Goal: Transaction & Acquisition: Download file/media

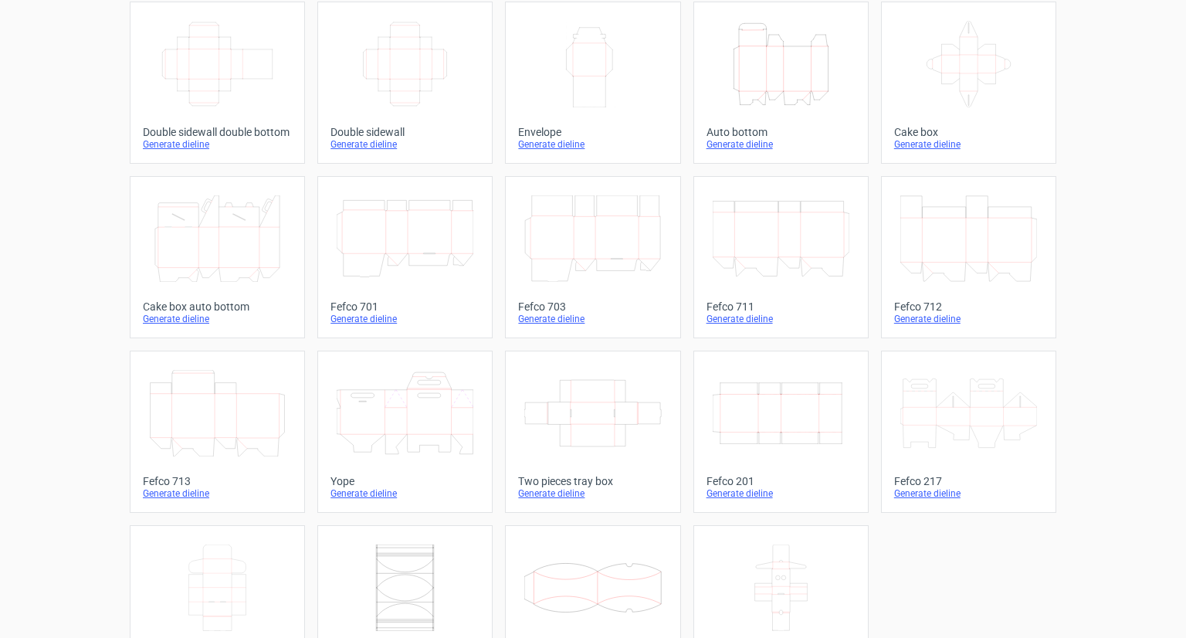
scroll to position [326, 0]
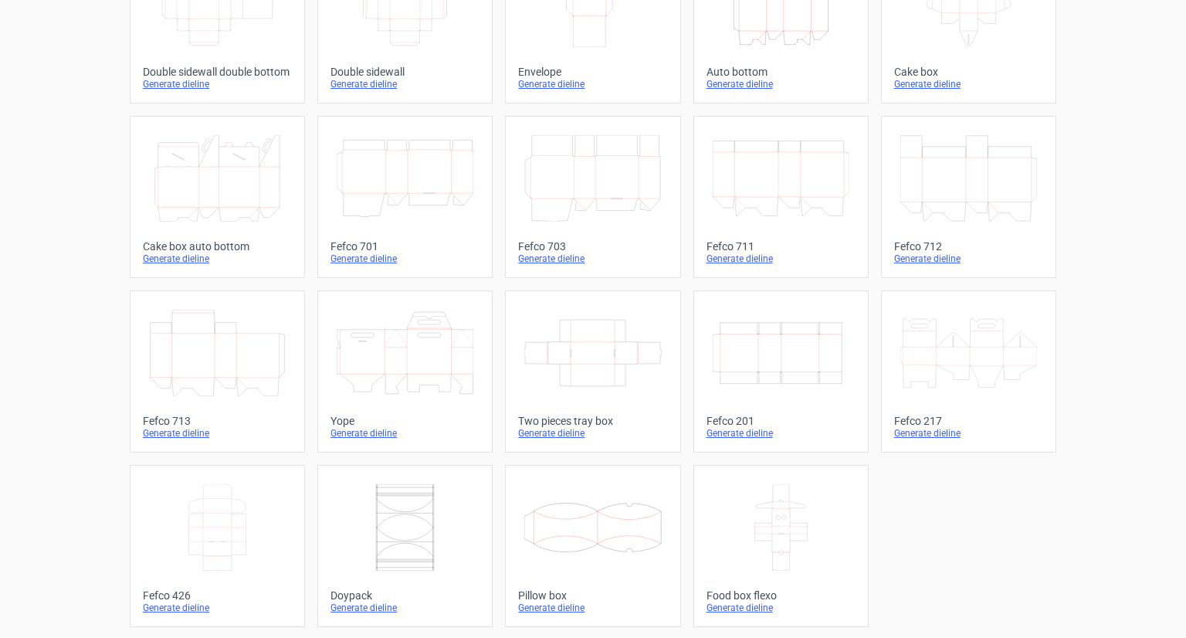
click at [779, 367] on icon "Width Depth Height" at bounding box center [781, 353] width 137 height 87
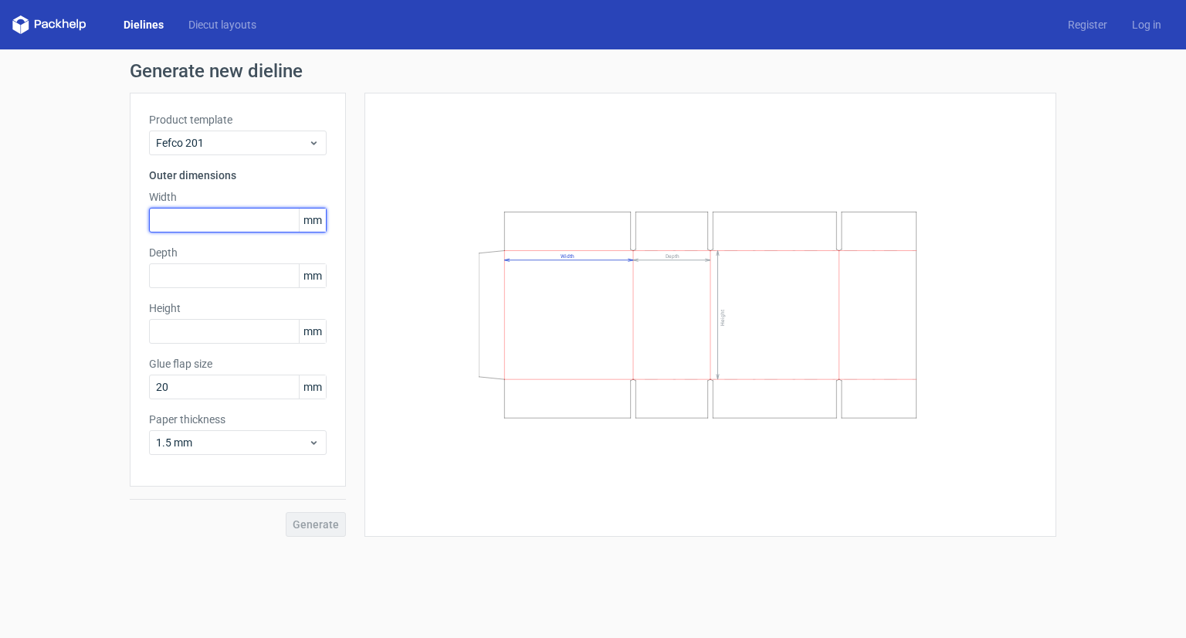
click at [211, 217] on input "text" at bounding box center [238, 220] width 178 height 25
type input "420"
type input "300"
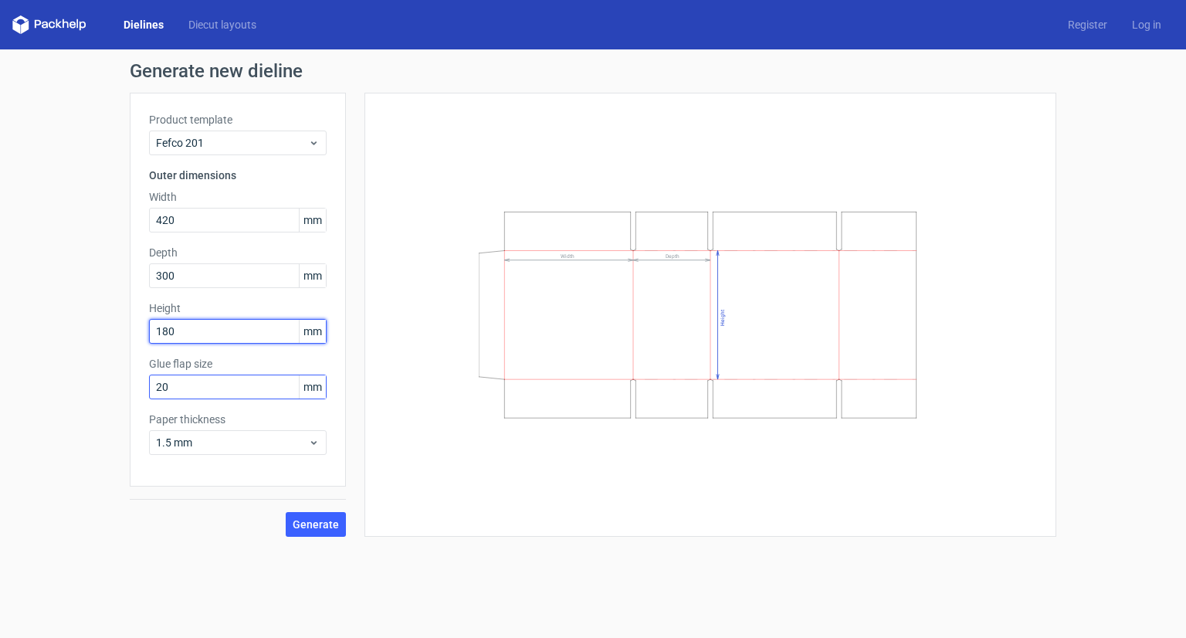
type input "180"
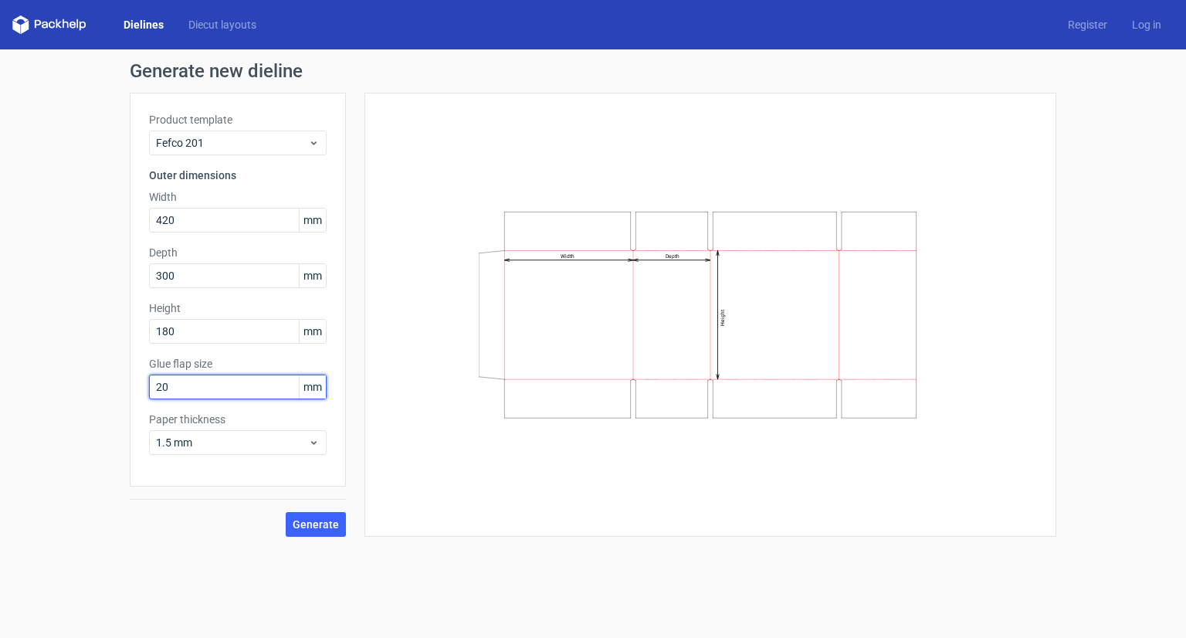
drag, startPoint x: 214, startPoint y: 387, endPoint x: 53, endPoint y: 390, distance: 161.5
click at [53, 390] on div "Generate new dieline Product template Fefco 201 Outer dimensions Width 420 mm D…" at bounding box center [593, 299] width 1186 height 500
type input "30"
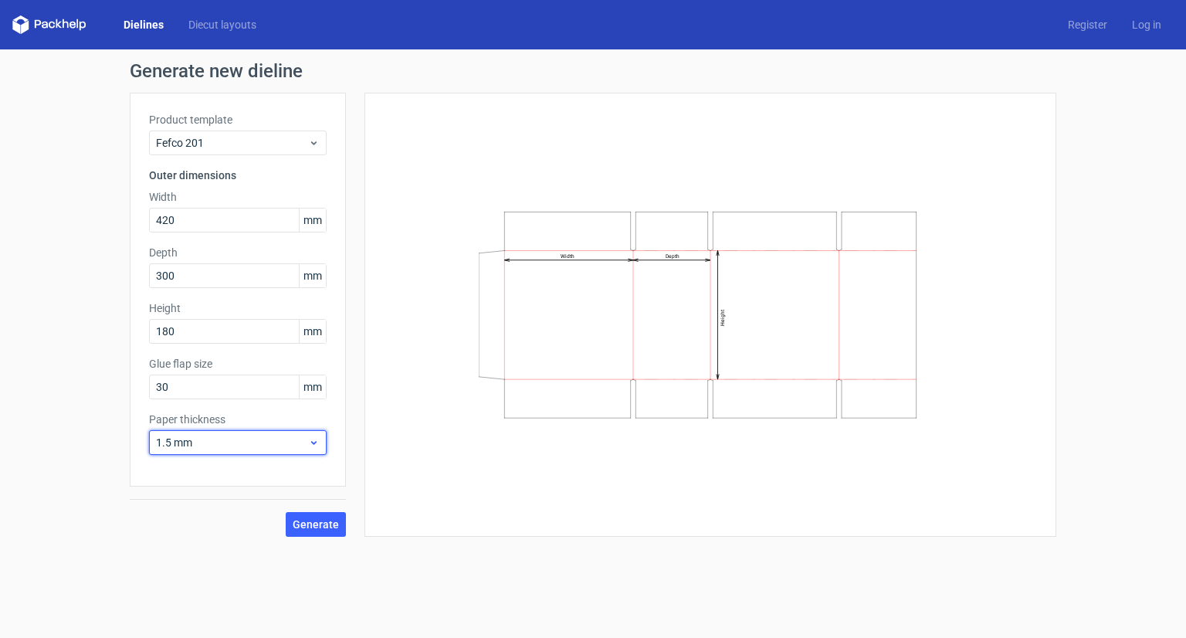
click at [256, 437] on span "1.5 mm" at bounding box center [232, 442] width 152 height 15
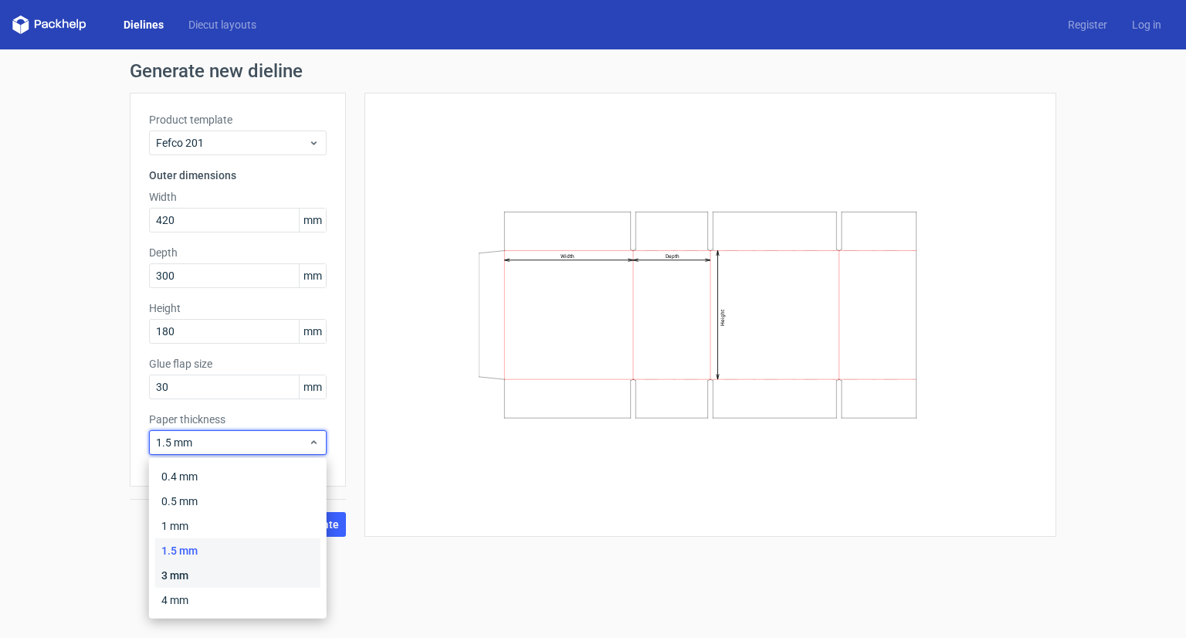
click at [198, 573] on div "3 mm" at bounding box center [237, 575] width 165 height 25
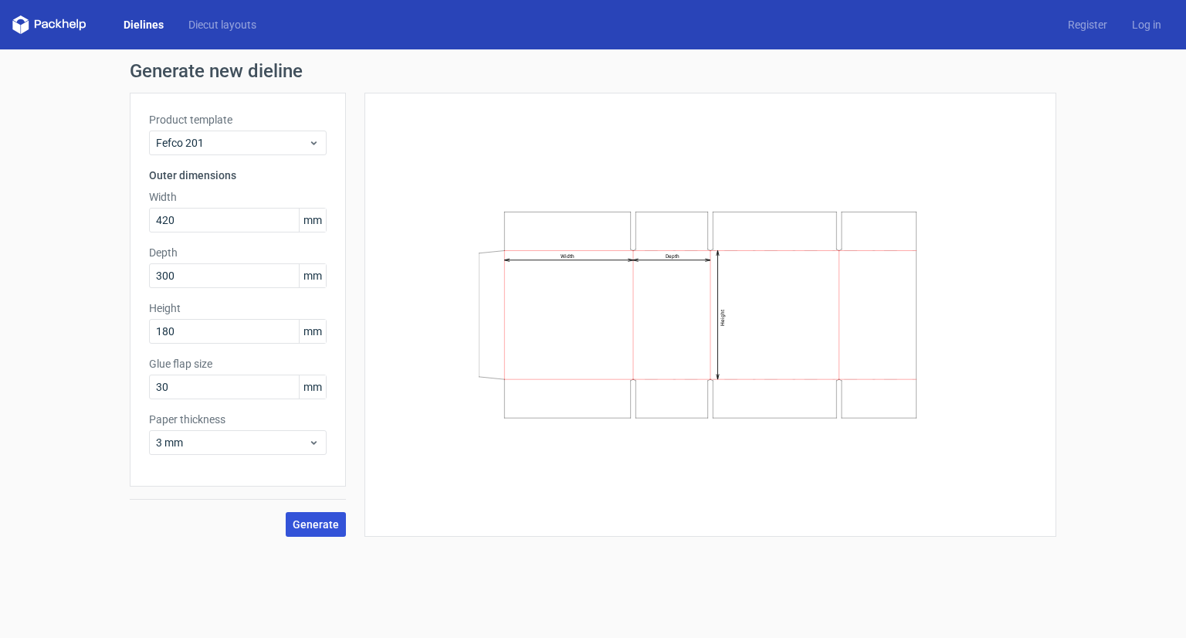
click at [329, 521] on span "Generate" at bounding box center [316, 524] width 46 height 11
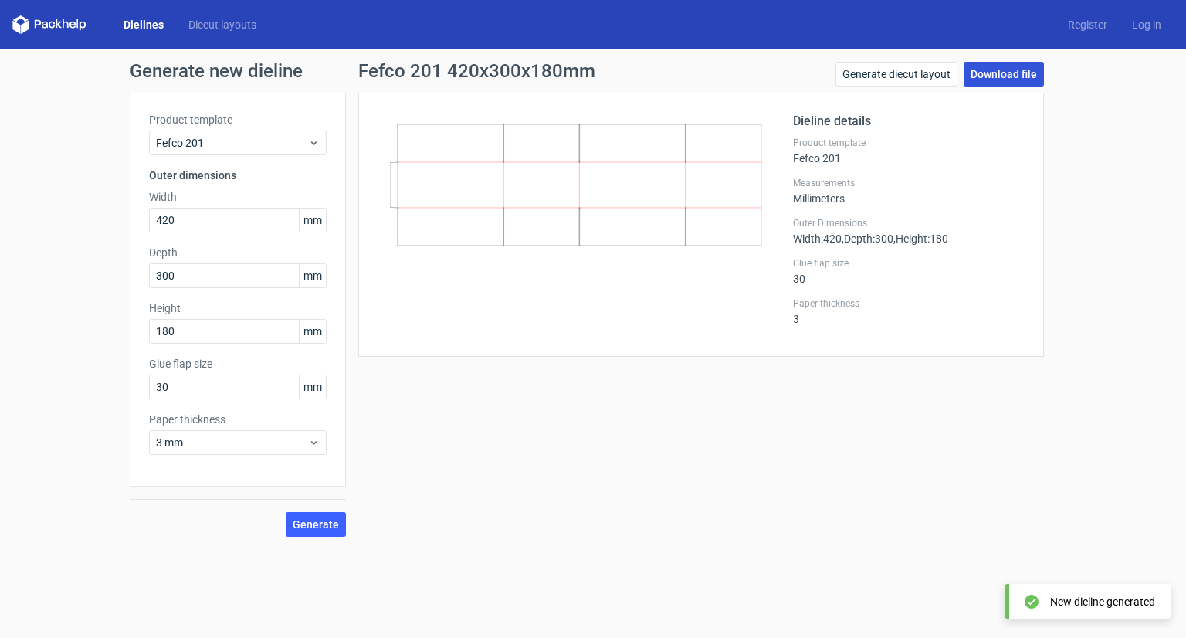
click at [994, 77] on link "Download file" at bounding box center [1004, 74] width 80 height 25
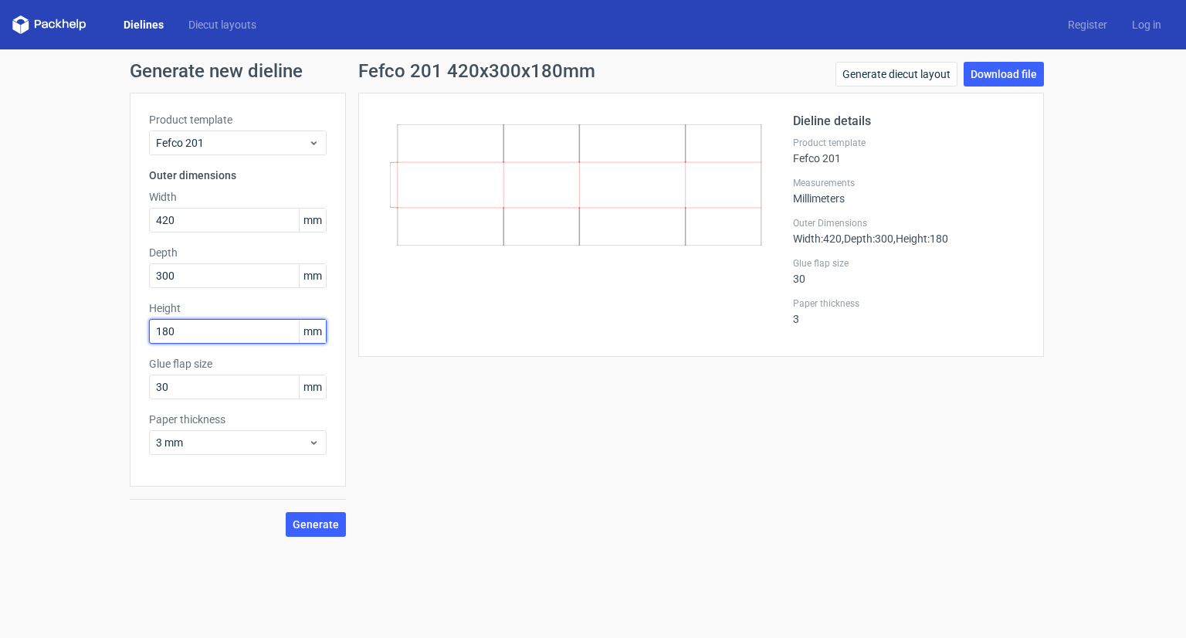
drag, startPoint x: 178, startPoint y: 330, endPoint x: 144, endPoint y: 330, distance: 34.0
click at [144, 330] on div "Product template Fefco 201 Outer dimensions Width 420 mm Depth 300 mm Height 18…" at bounding box center [238, 290] width 216 height 394
type input "200"
click at [315, 519] on span "Generate" at bounding box center [316, 524] width 46 height 11
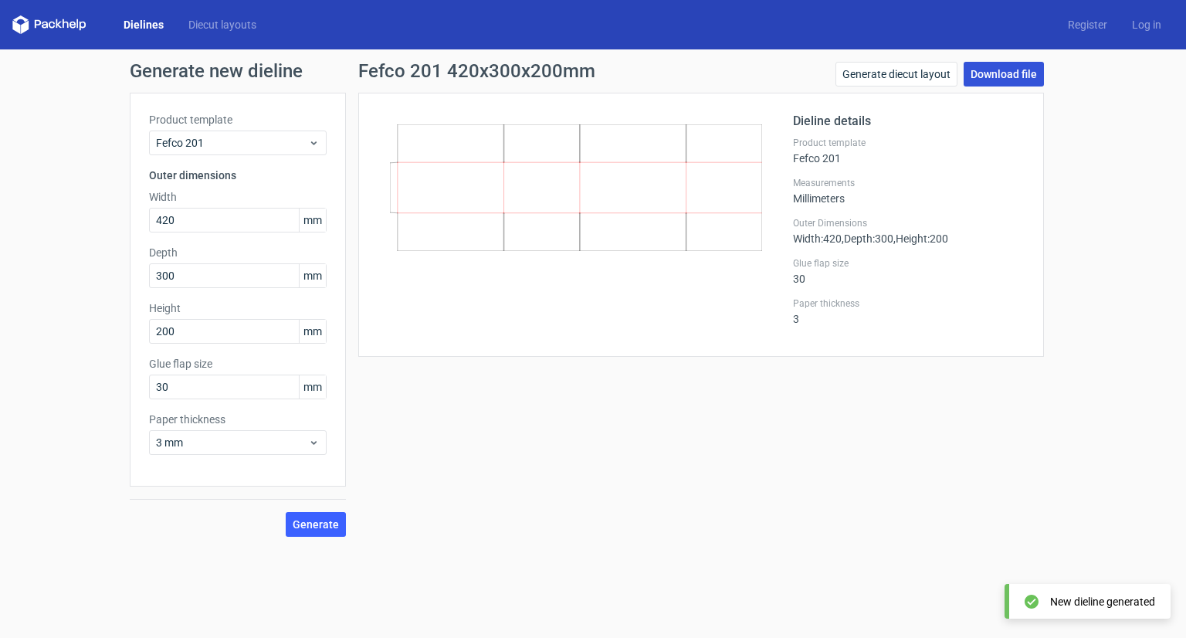
click at [993, 69] on link "Download file" at bounding box center [1004, 74] width 80 height 25
